Goal: Information Seeking & Learning: Learn about a topic

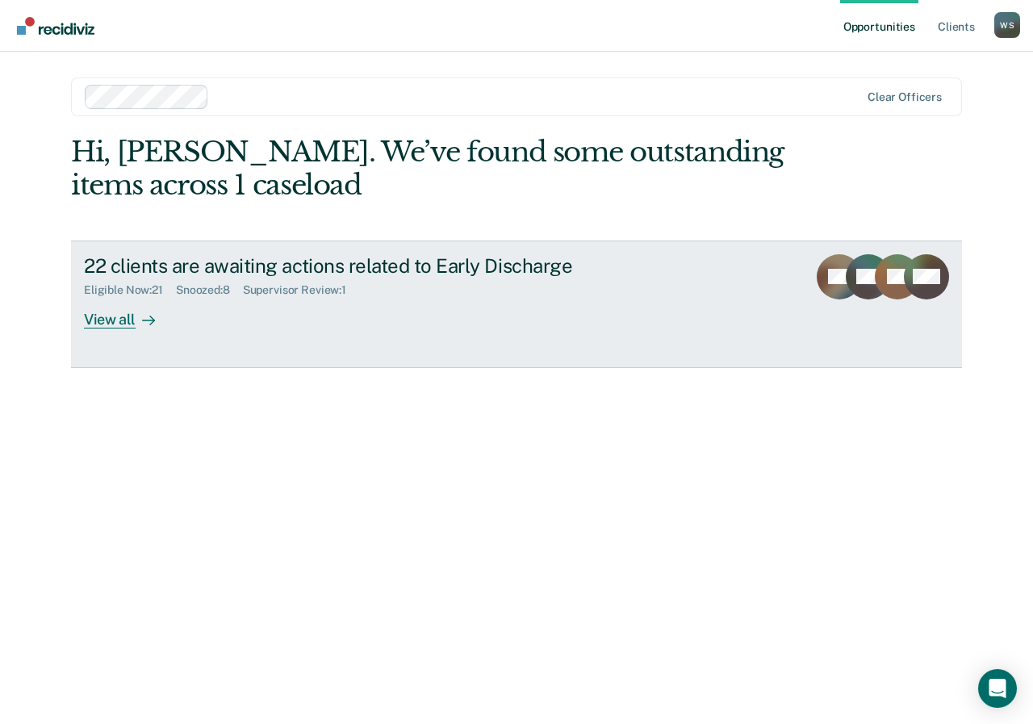
click at [118, 317] on div "View all" at bounding box center [129, 312] width 90 height 31
